Goal: Transaction & Acquisition: Purchase product/service

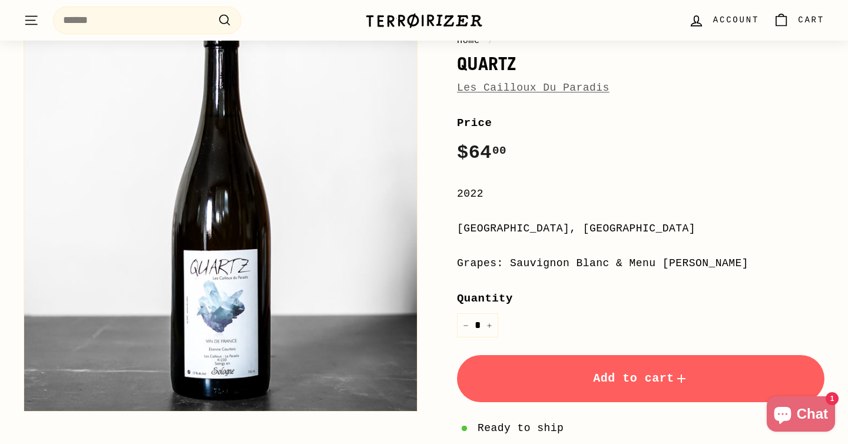
scroll to position [47, 0]
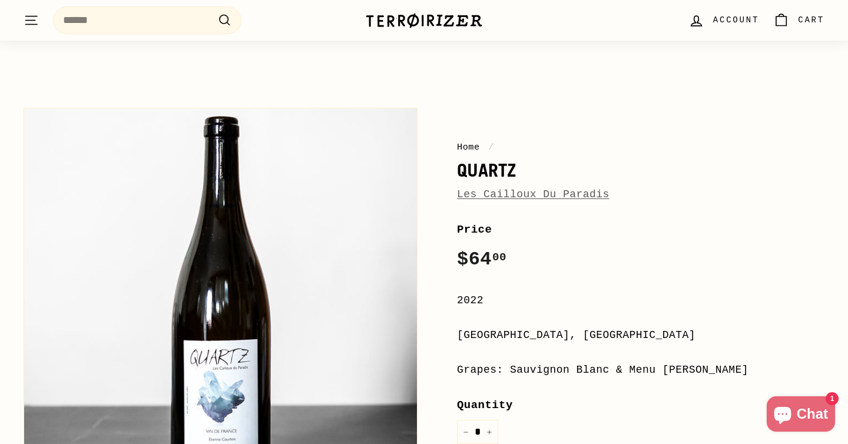
click at [485, 203] on span "Les Cailloux Du Paradis" at bounding box center [533, 194] width 153 height 17
click at [485, 201] on span "Les Cailloux Du Paradis" at bounding box center [533, 194] width 153 height 17
click at [491, 192] on link "Les Cailloux Du Paradis" at bounding box center [533, 194] width 153 height 12
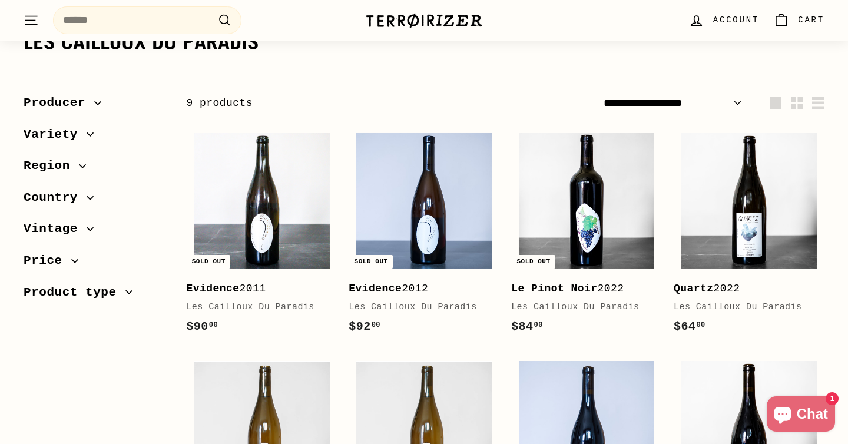
scroll to position [67, 0]
